Goal: Information Seeking & Learning: Learn about a topic

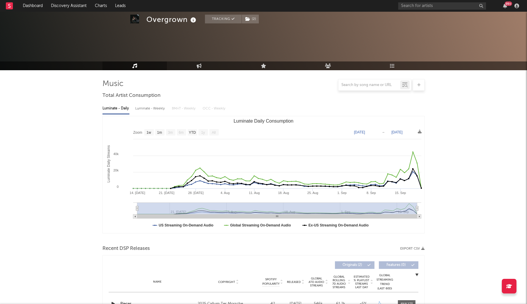
select select "1w"
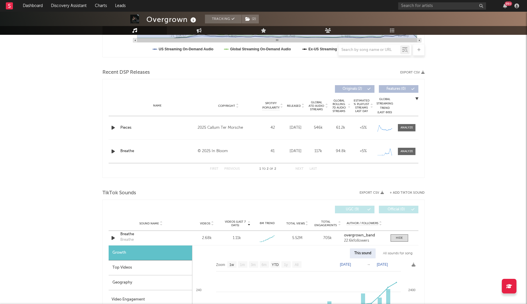
scroll to position [173, 0]
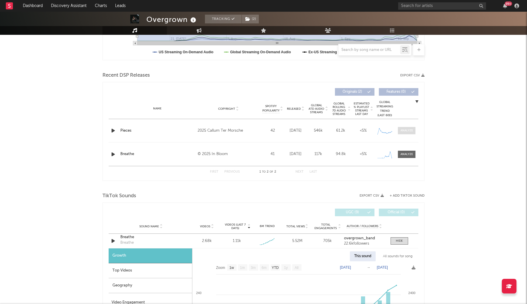
click at [402, 131] on div at bounding box center [407, 131] width 13 height 4
select select "1w"
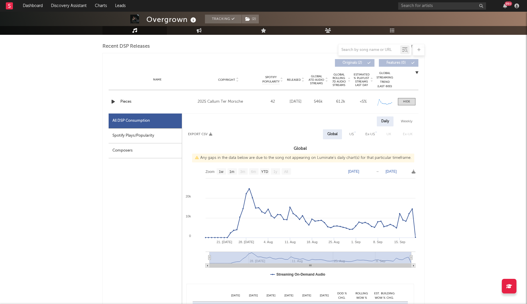
scroll to position [210, 0]
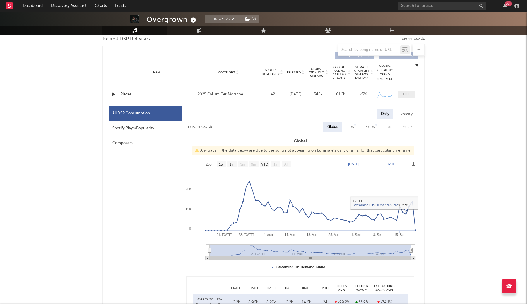
click at [404, 96] on div at bounding box center [407, 94] width 7 height 4
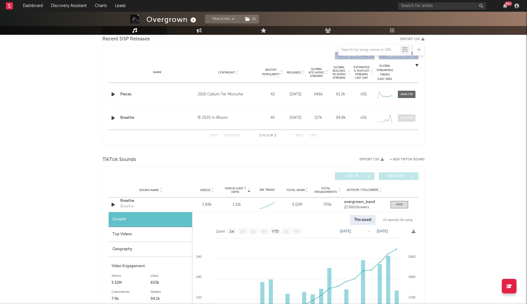
click at [404, 118] on div at bounding box center [407, 118] width 13 height 4
select select "1w"
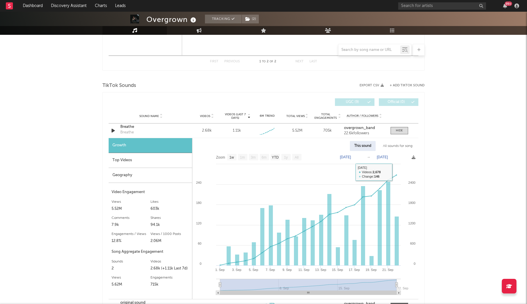
scroll to position [563, 0]
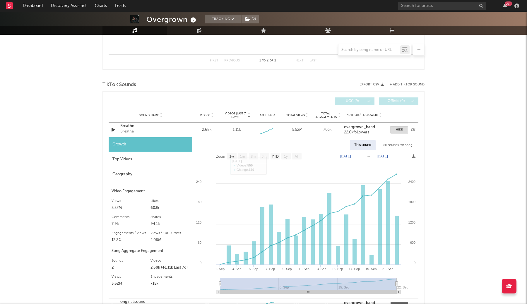
click at [132, 127] on div "Breathe" at bounding box center [150, 126] width 61 height 6
click at [416, 10] on div "99 +" at bounding box center [460, 6] width 123 height 12
click at [416, 6] on input "text" at bounding box center [443, 5] width 88 height 7
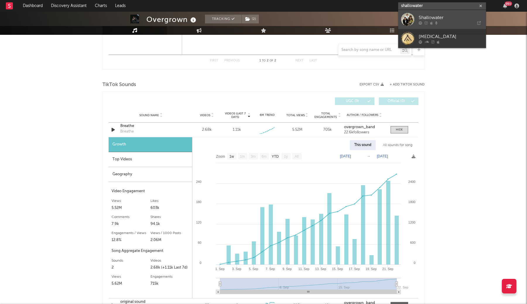
type input "shallower"
drag, startPoint x: 427, startPoint y: 11, endPoint x: 440, endPoint y: 17, distance: 14.0
click at [440, 17] on div "Shallowater" at bounding box center [451, 17] width 64 height 7
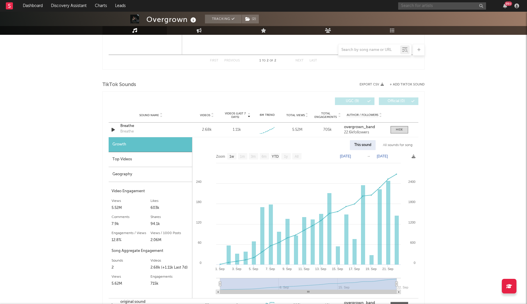
click at [409, 9] on input "text" at bounding box center [443, 5] width 88 height 7
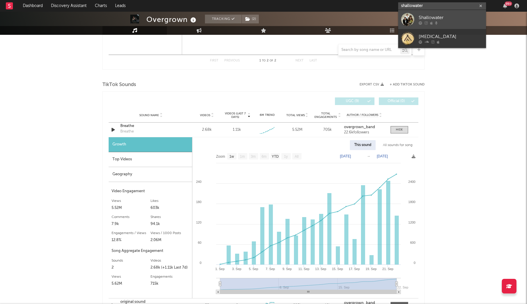
type input "shallowater"
click at [443, 21] on div "Shallowater" at bounding box center [451, 17] width 64 height 7
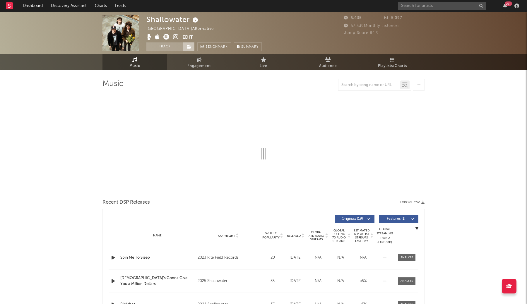
select select "1w"
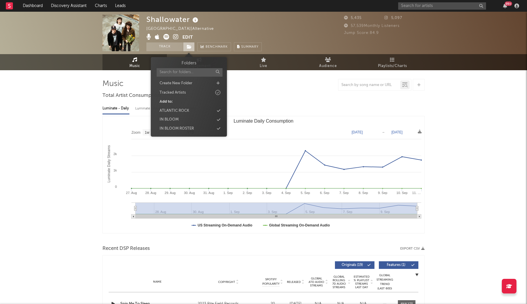
click at [188, 46] on icon at bounding box center [189, 47] width 5 height 4
click at [218, 119] on icon at bounding box center [218, 120] width 3 height 4
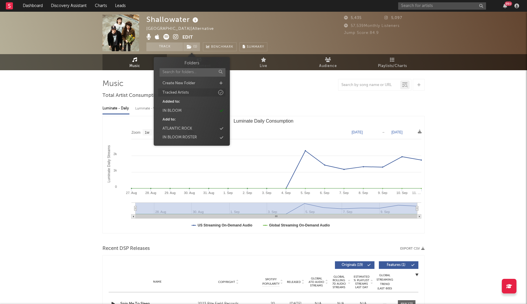
click at [221, 91] on icon at bounding box center [221, 92] width 6 height 6
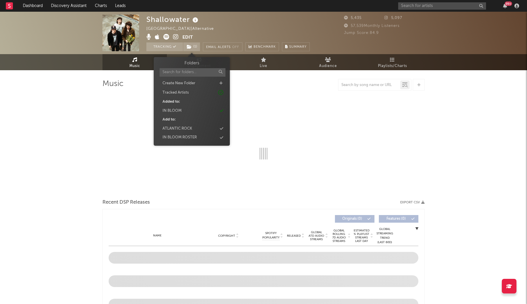
click at [260, 91] on div at bounding box center [264, 125] width 322 height 69
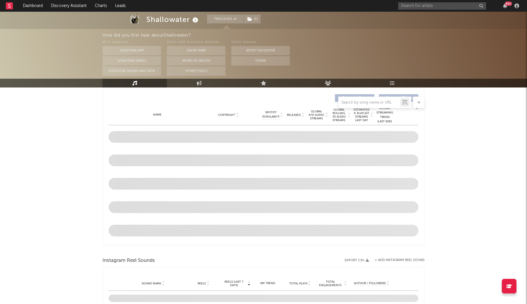
scroll to position [195, 0]
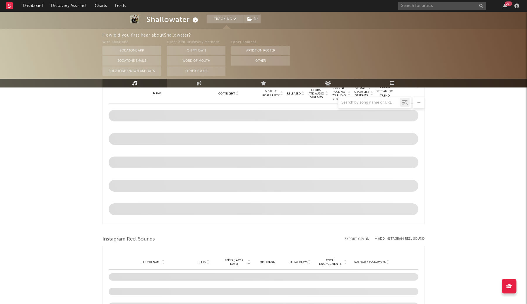
select select "1w"
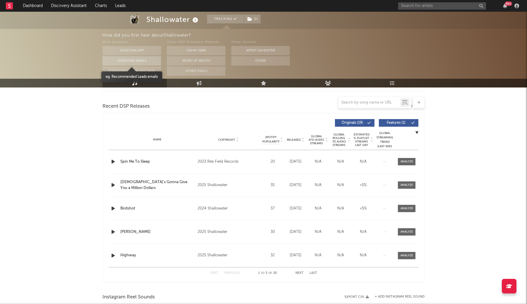
click at [144, 59] on button "Sodatone Emails" at bounding box center [132, 60] width 59 height 9
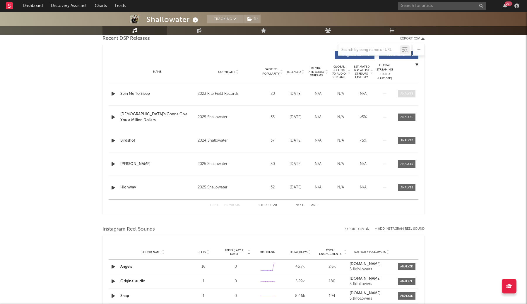
scroll to position [199, 0]
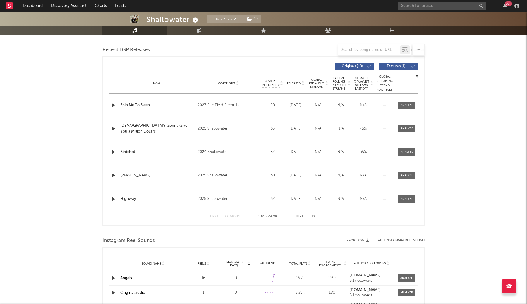
click at [335, 87] on span "Global Rolling 7D Audio Streams" at bounding box center [339, 83] width 16 height 14
click at [335, 86] on span "Global Rolling 7D Audio Streams" at bounding box center [339, 83] width 16 height 14
click at [406, 104] on div at bounding box center [407, 105] width 13 height 4
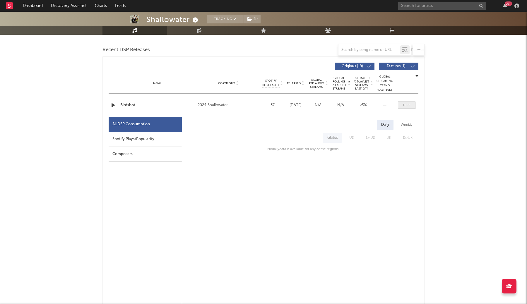
click at [406, 104] on div at bounding box center [407, 105] width 7 height 4
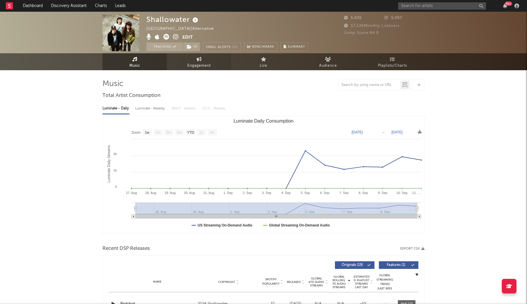
scroll to position [0, 0]
click at [200, 67] on span "Engagement" at bounding box center [199, 66] width 23 height 7
select select "1w"
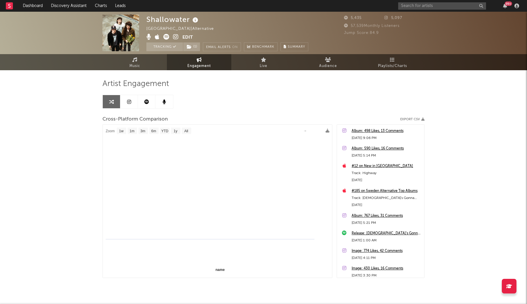
select select "1m"
